Goal: Check status: Check status

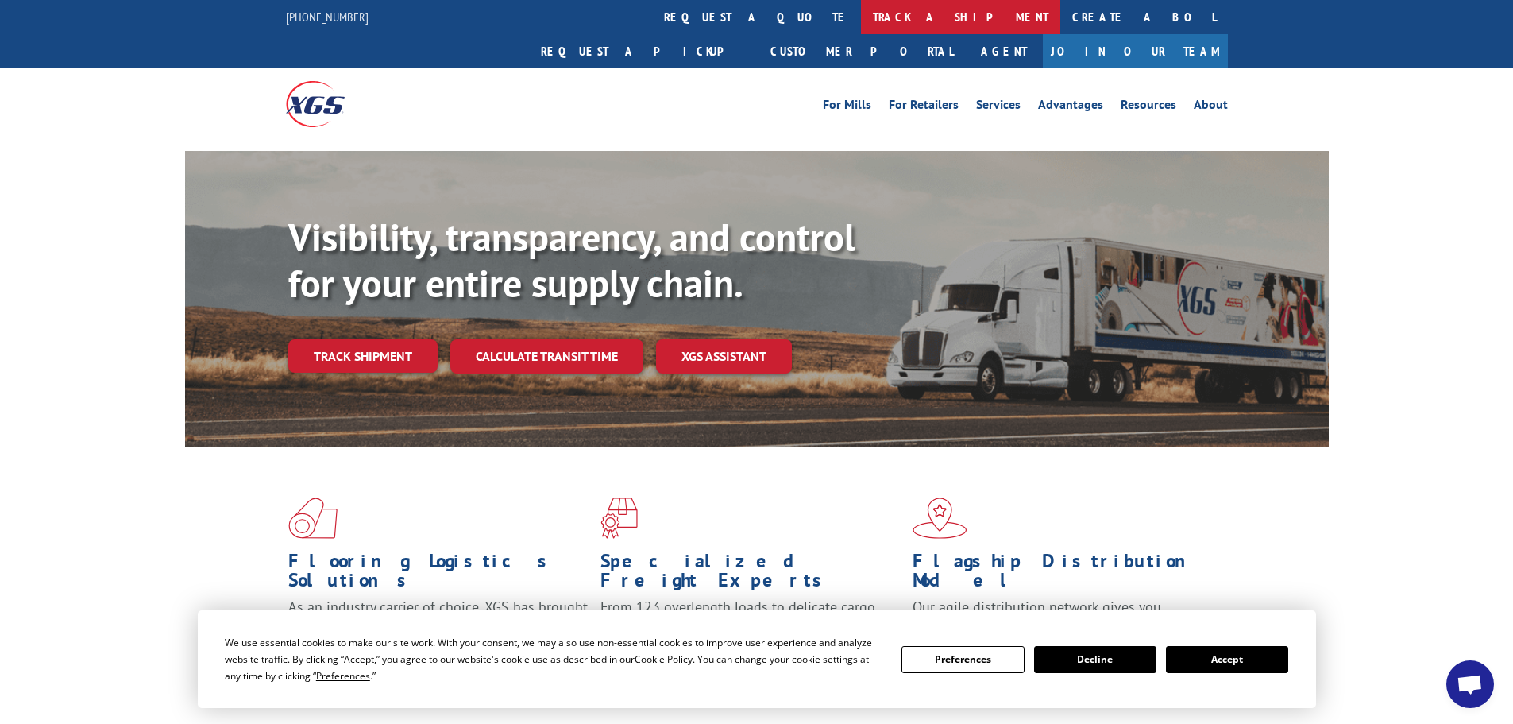
click at [861, 14] on link "track a shipment" at bounding box center [960, 17] width 199 height 34
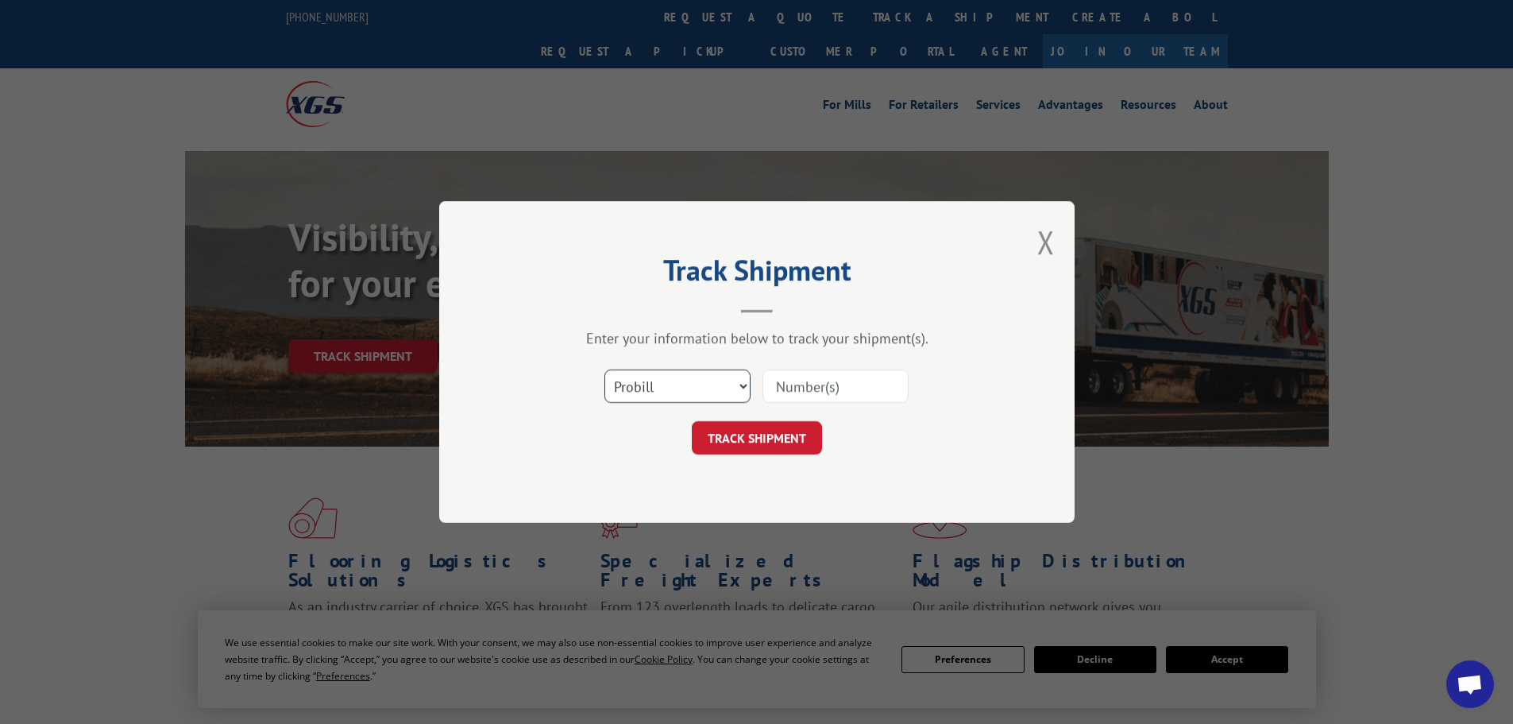
click at [656, 377] on select "Select category... Probill BOL PO" at bounding box center [677, 385] width 146 height 33
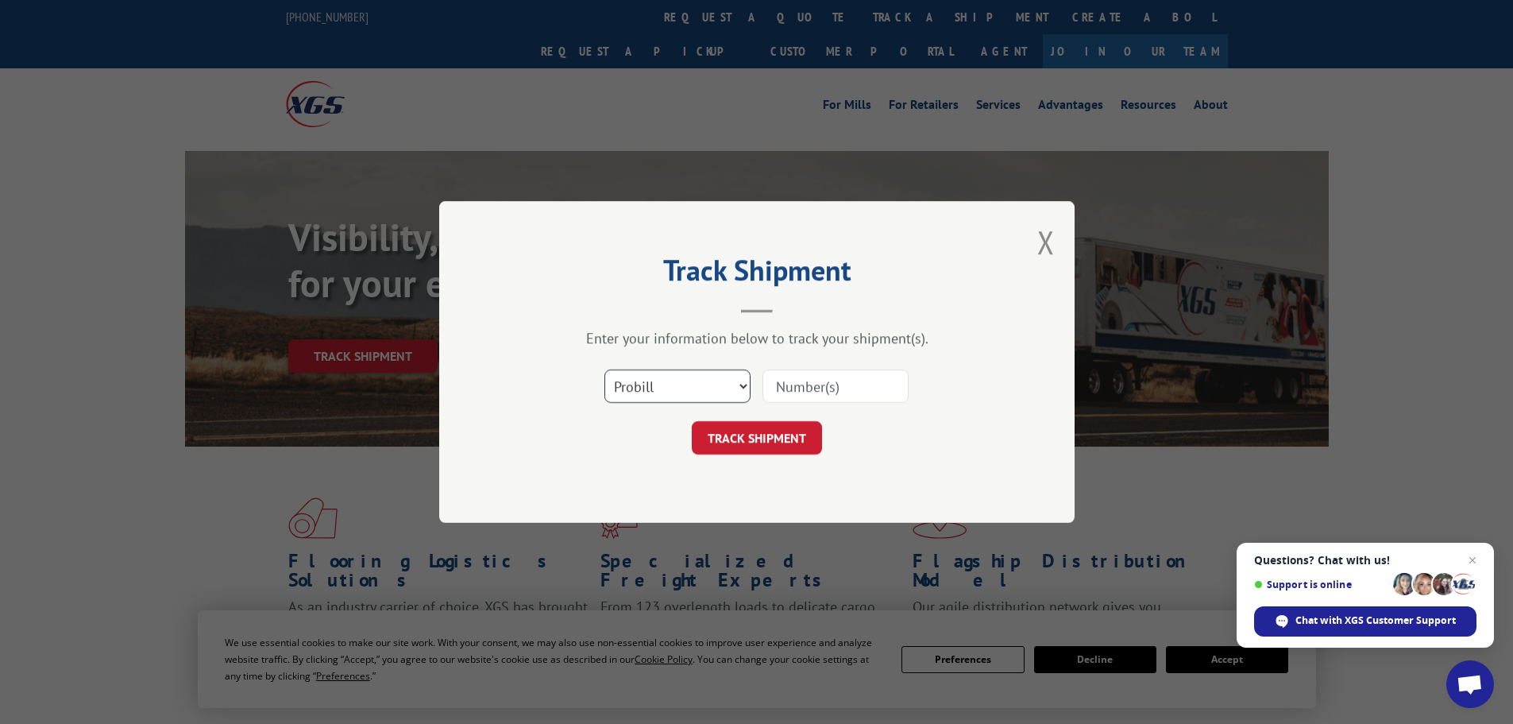
select select "po"
click at [604, 369] on select "Select category... Probill BOL PO" at bounding box center [677, 385] width 146 height 33
click at [817, 379] on input at bounding box center [835, 385] width 146 height 33
paste input "41491848"
type input "41491848"
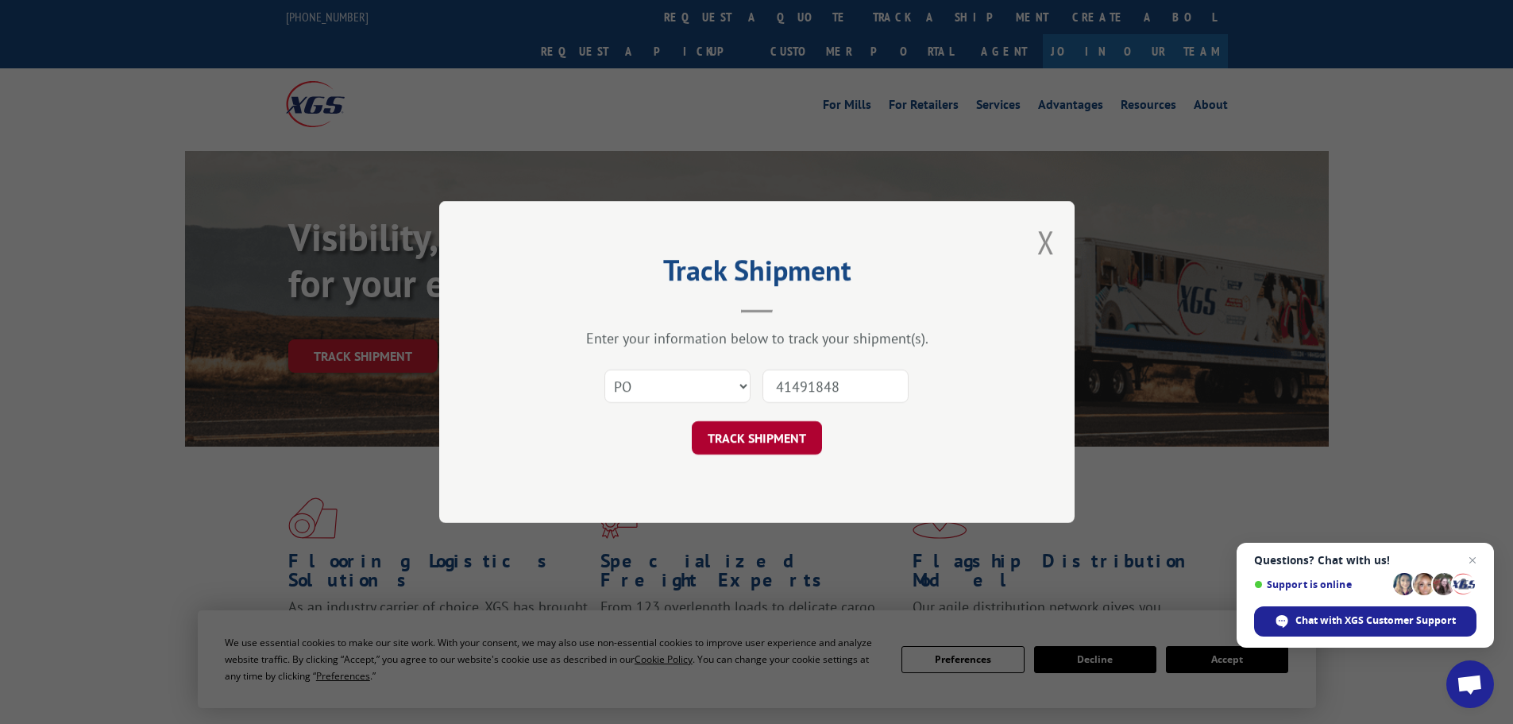
click at [734, 435] on button "TRACK SHIPMENT" at bounding box center [757, 437] width 130 height 33
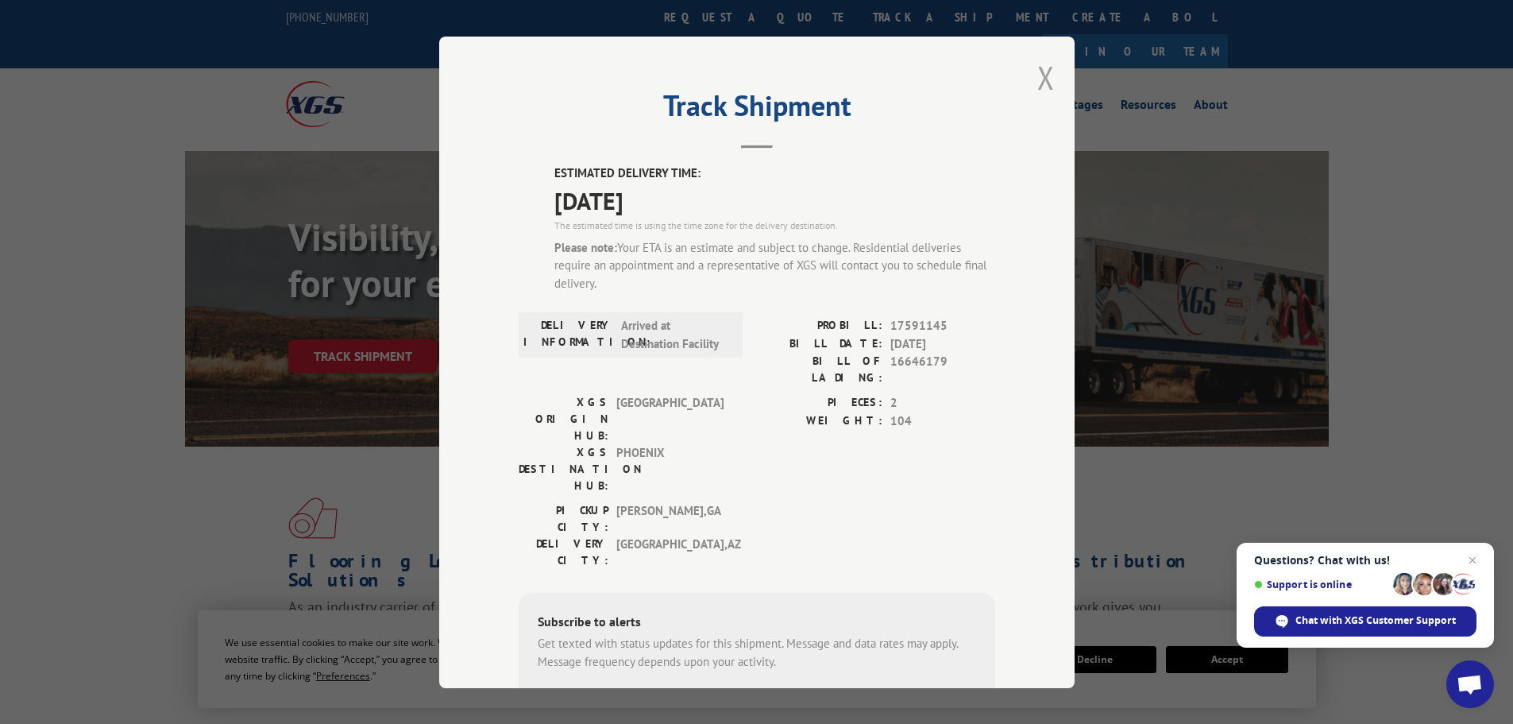
click at [1044, 83] on button "Close modal" at bounding box center [1045, 77] width 17 height 42
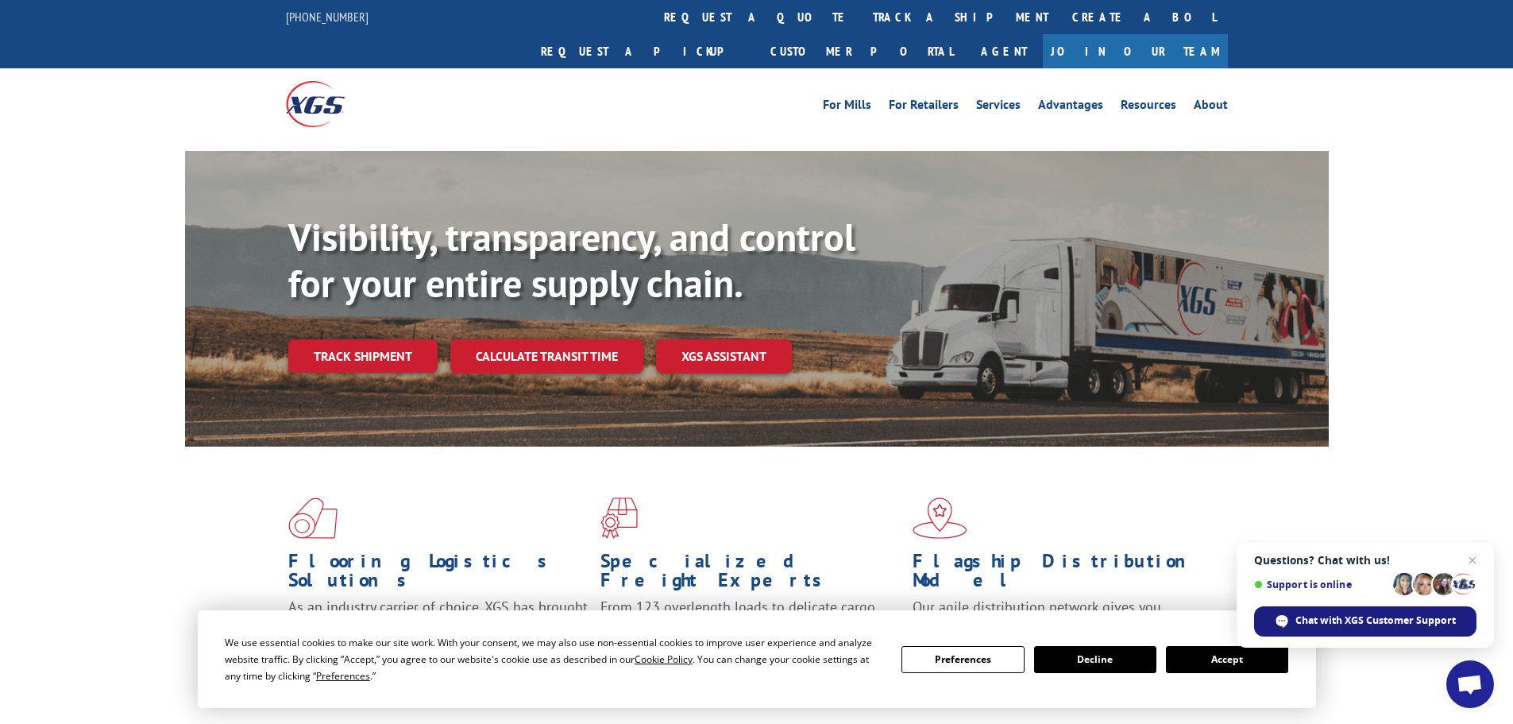
click at [1335, 619] on span "Chat with XGS Customer Support" at bounding box center [1375, 620] width 160 height 14
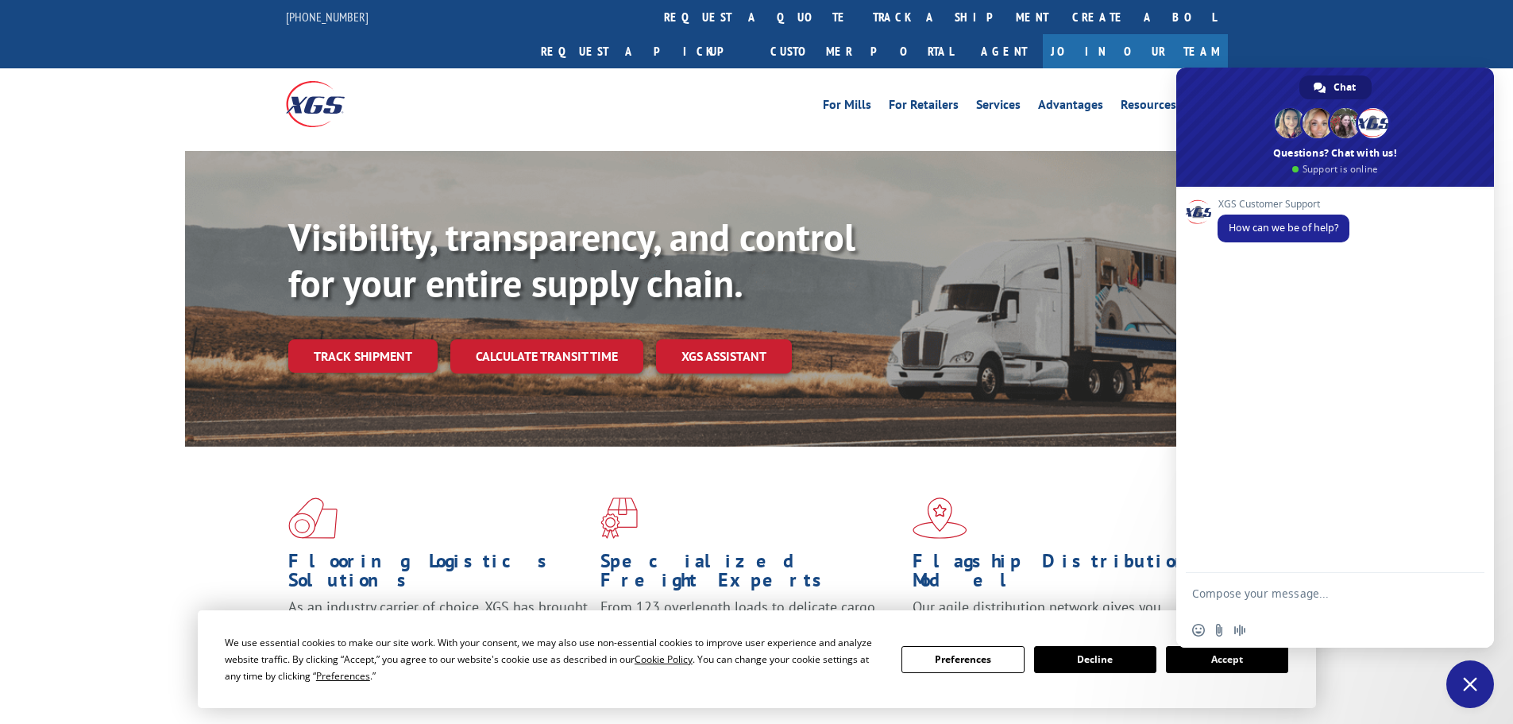
click at [1241, 585] on textarea "Compose your message..." at bounding box center [1319, 593] width 254 height 40
paste textarea "41491848"
click at [1192, 589] on textarea "41491848" at bounding box center [1319, 593] width 254 height 40
click at [1270, 589] on textarea "PO# 41491848" at bounding box center [1319, 593] width 254 height 40
type textarea "PO# 41491848 customer is asking if delivery will be [DATE] if so they would lik…"
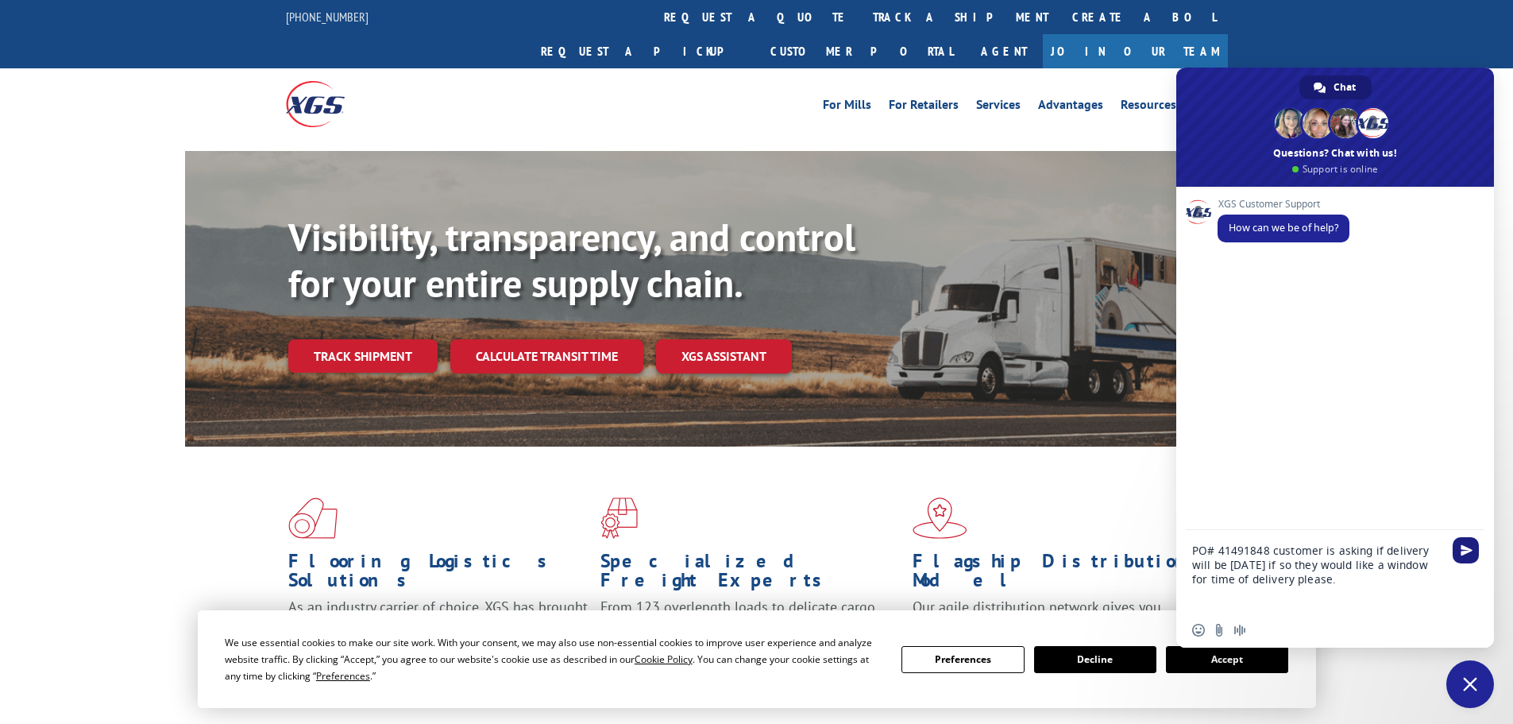
click at [1470, 559] on span "Send" at bounding box center [1466, 550] width 26 height 26
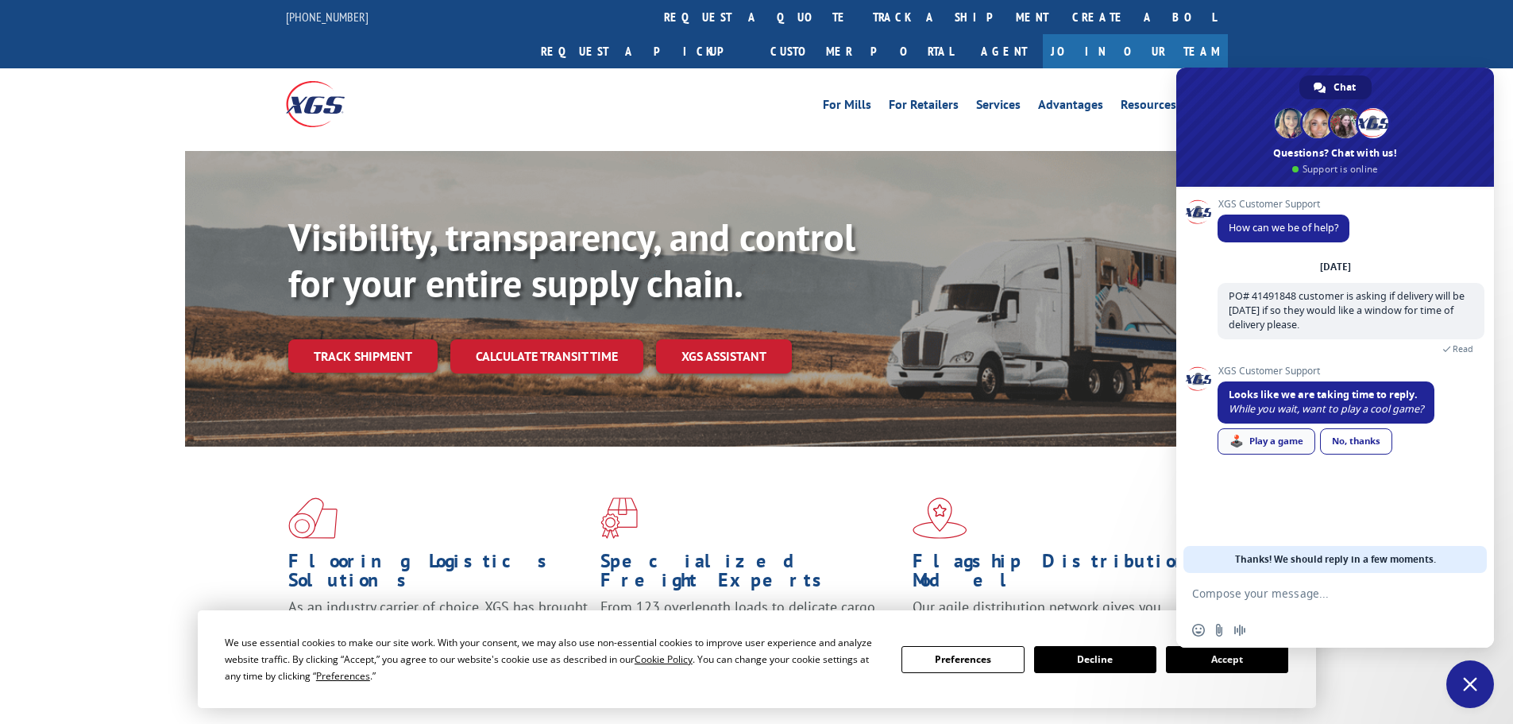
click at [1274, 441] on link "🕹️ Play a game" at bounding box center [1267, 441] width 98 height 26
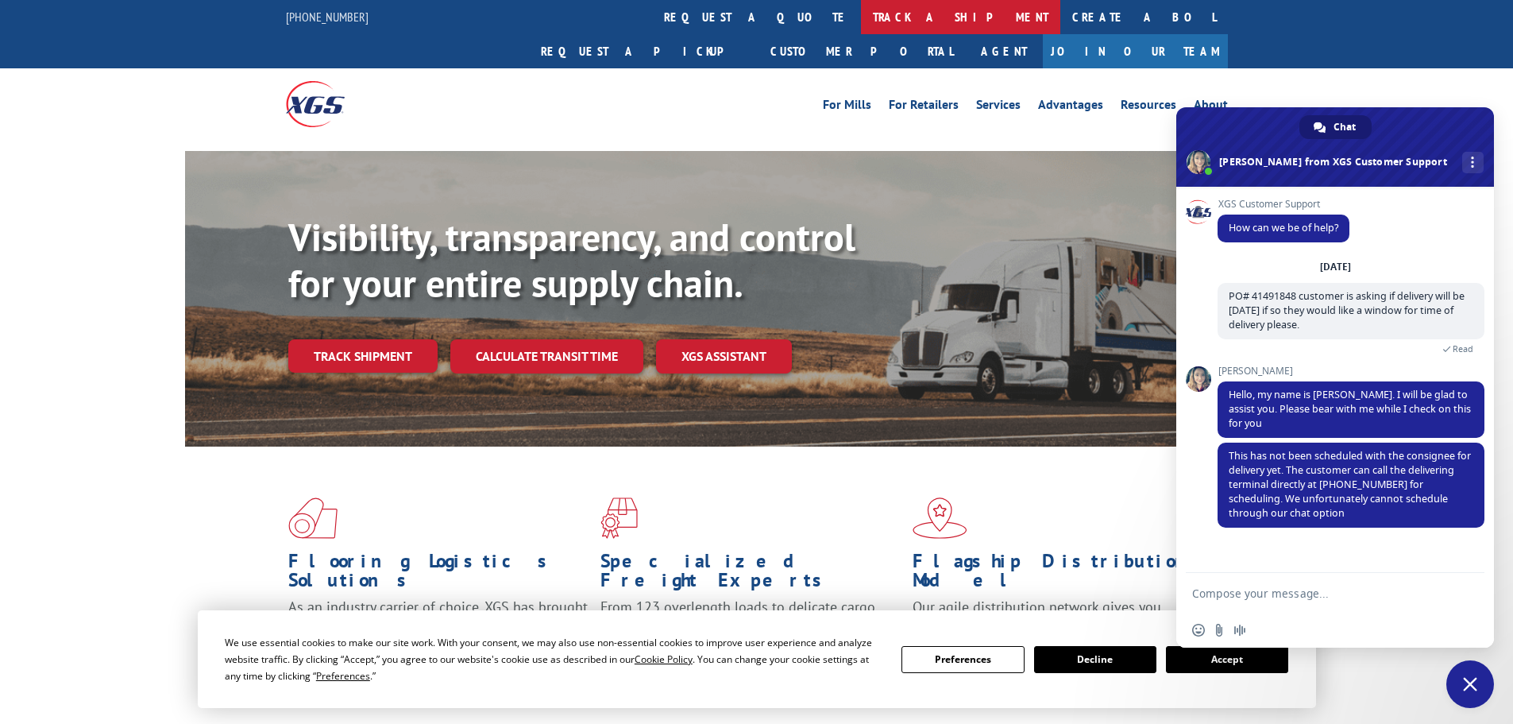
click at [861, 12] on link "track a shipment" at bounding box center [960, 17] width 199 height 34
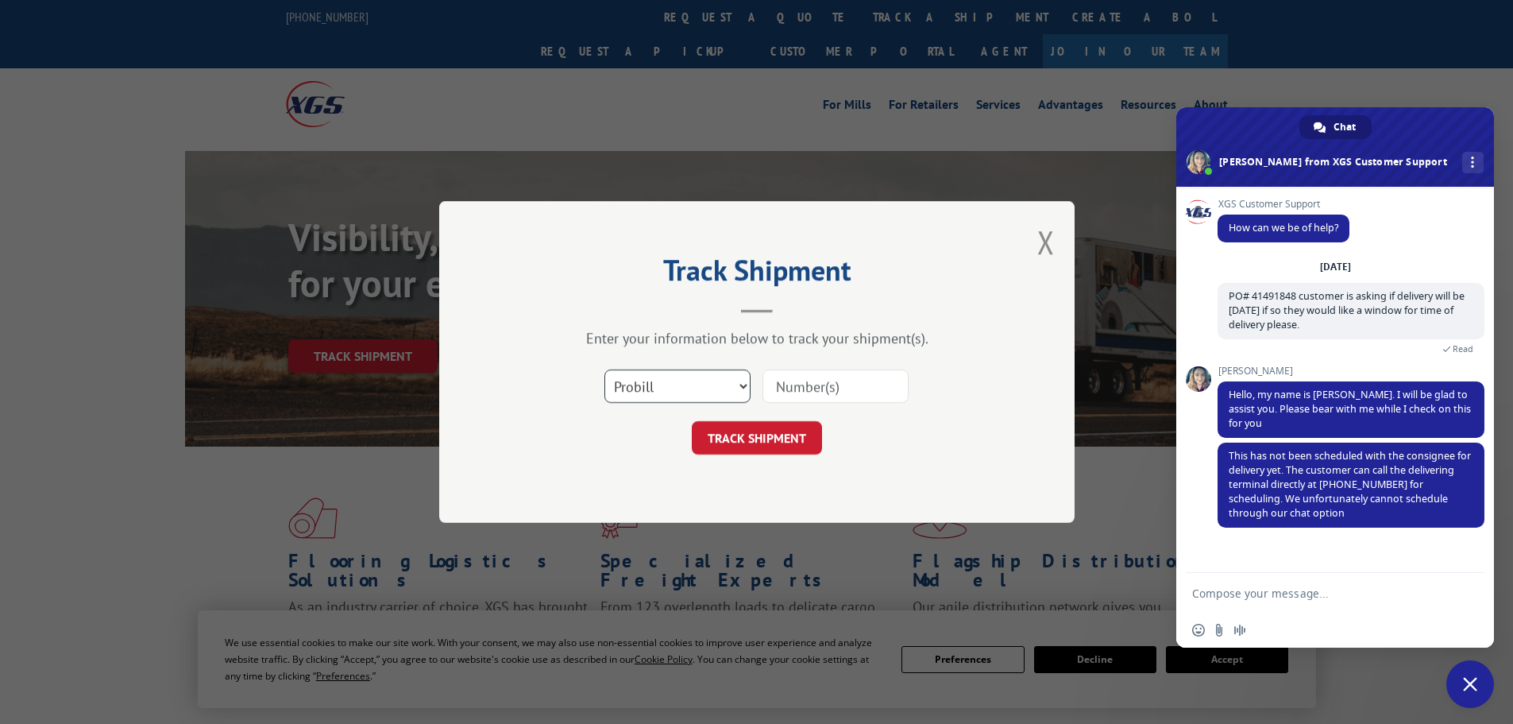
click at [687, 381] on select "Select category... Probill BOL PO" at bounding box center [677, 385] width 146 height 33
select select "po"
click at [604, 369] on select "Select category... Probill BOL PO" at bounding box center [677, 385] width 146 height 33
click at [829, 383] on input at bounding box center [835, 385] width 146 height 33
paste input "41491848"
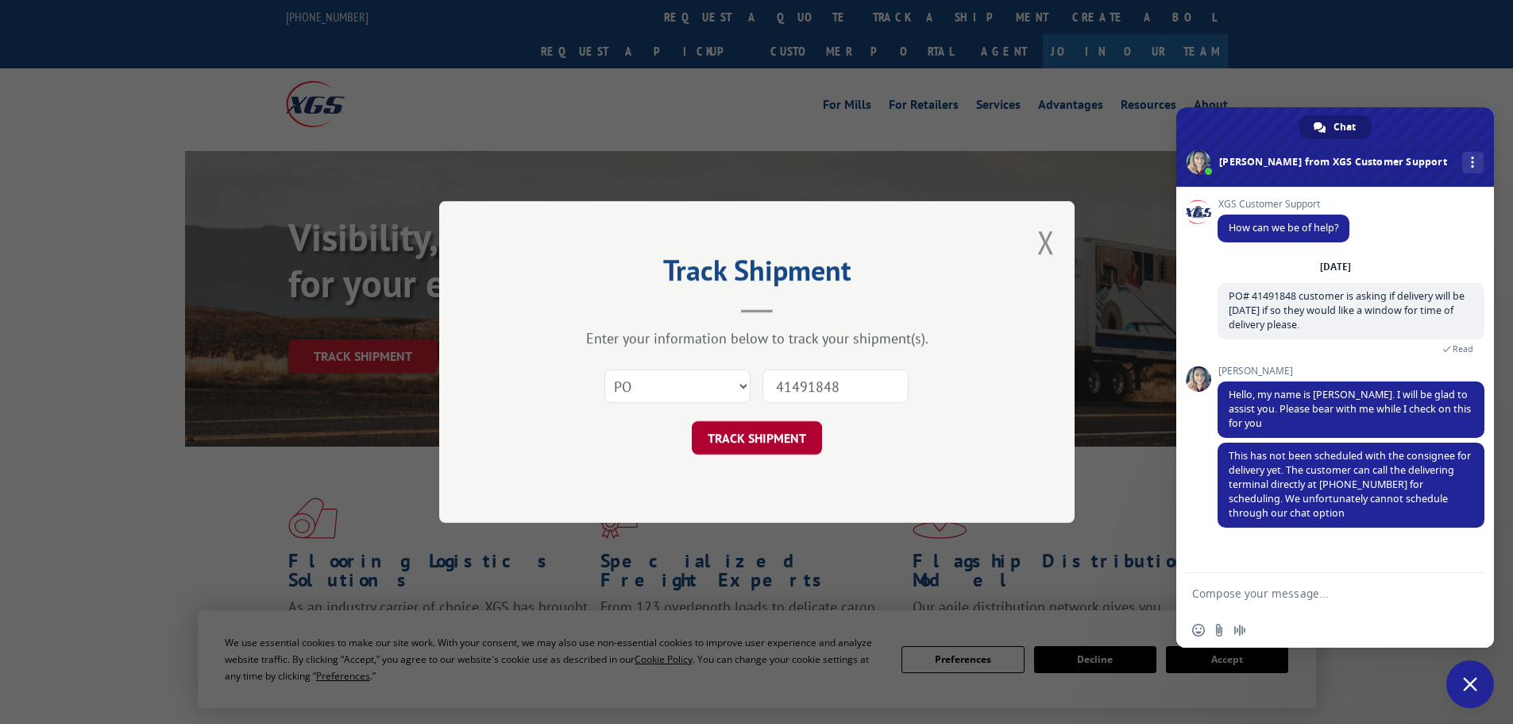
type input "41491848"
click at [778, 438] on button "TRACK SHIPMENT" at bounding box center [757, 437] width 130 height 33
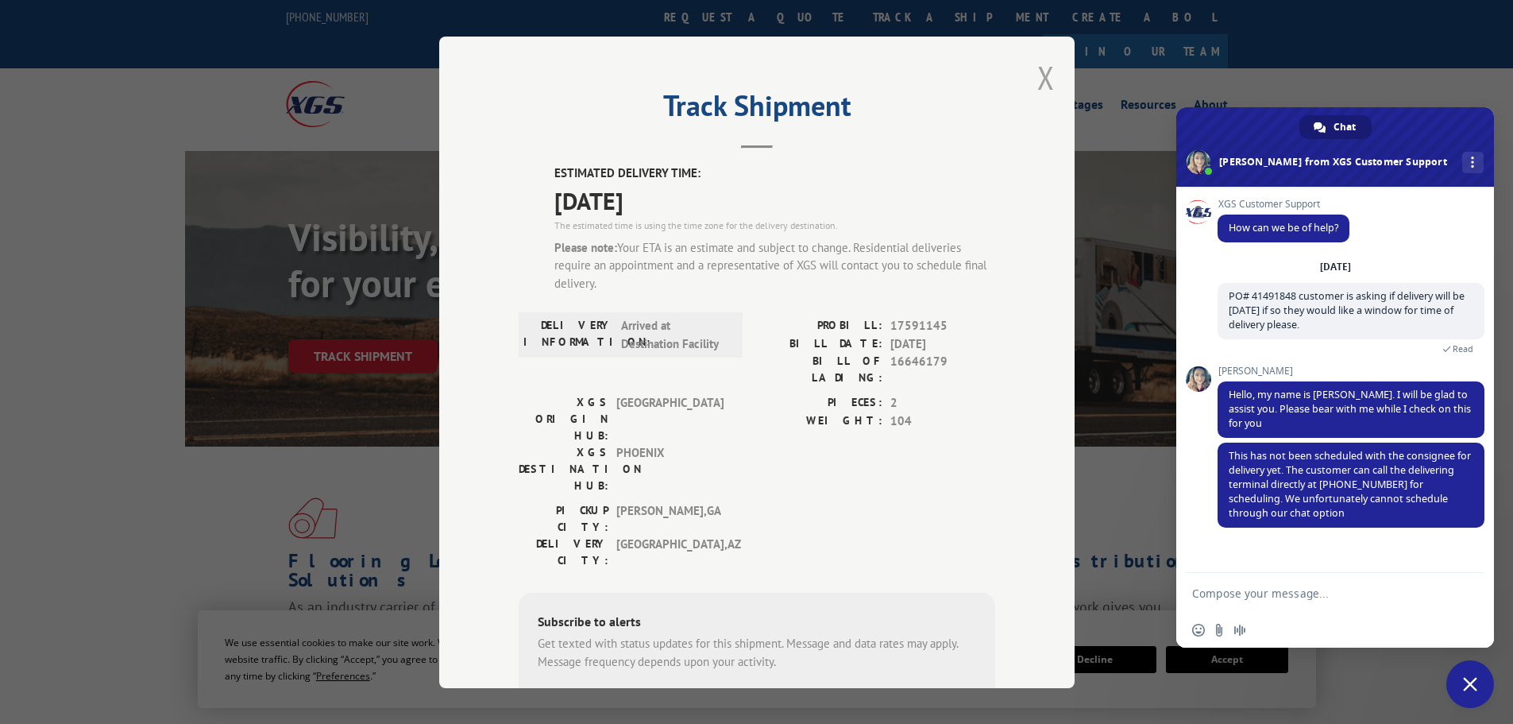
click at [1041, 73] on button "Close modal" at bounding box center [1045, 77] width 17 height 42
